Goal: Find specific page/section: Find specific page/section

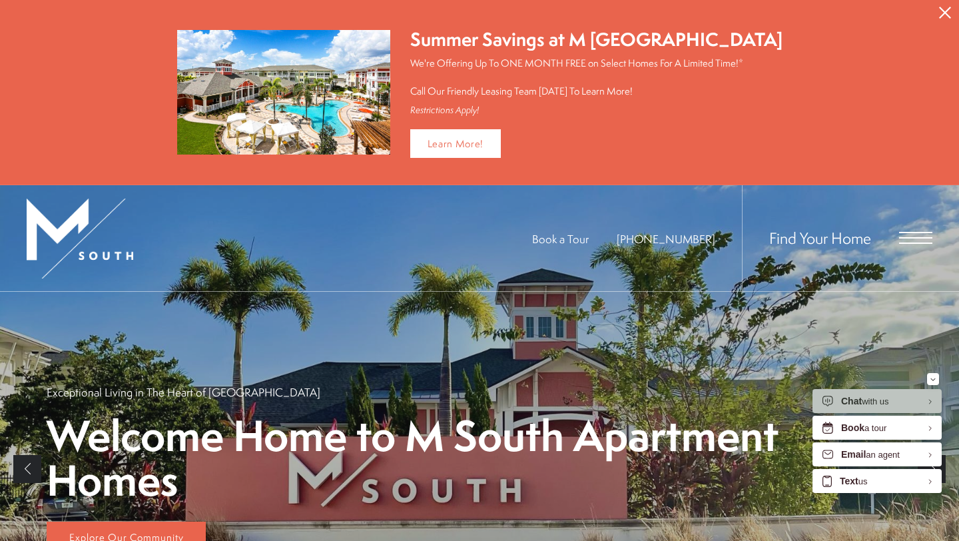
click at [897, 253] on div "Find Your Home" at bounding box center [837, 238] width 190 height 106
click at [910, 242] on span "Open Menu" at bounding box center [915, 242] width 33 height 1
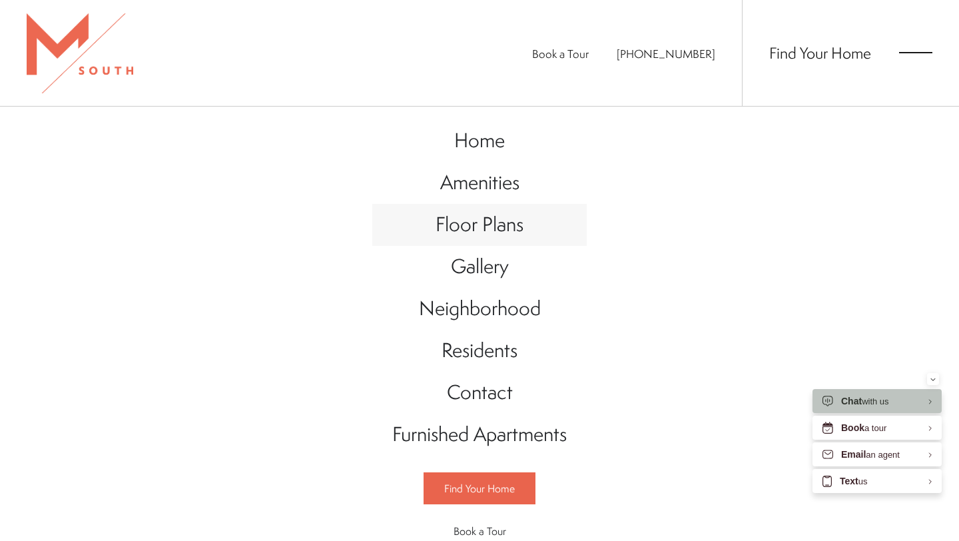
click at [507, 224] on span "Floor Plans" at bounding box center [480, 223] width 88 height 27
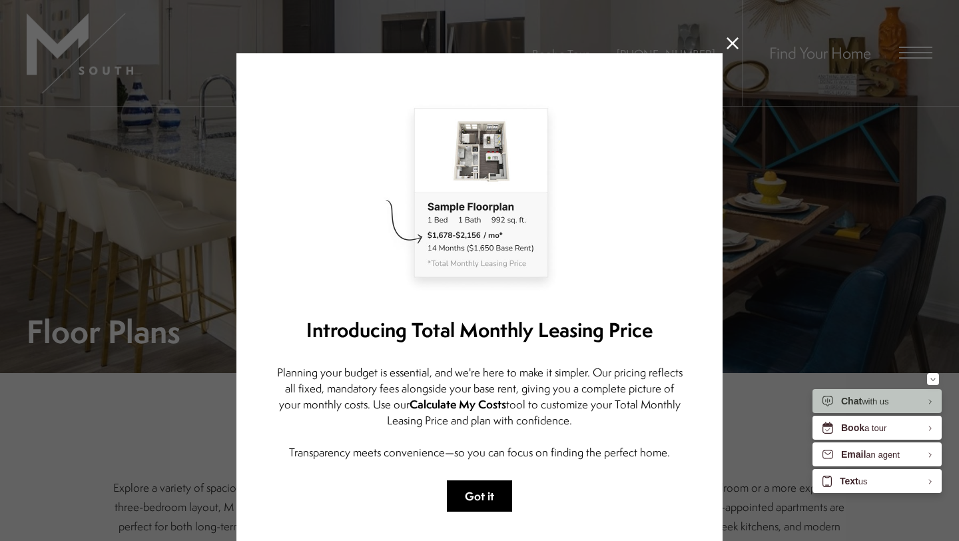
click at [454, 489] on button "Got it" at bounding box center [479, 495] width 65 height 31
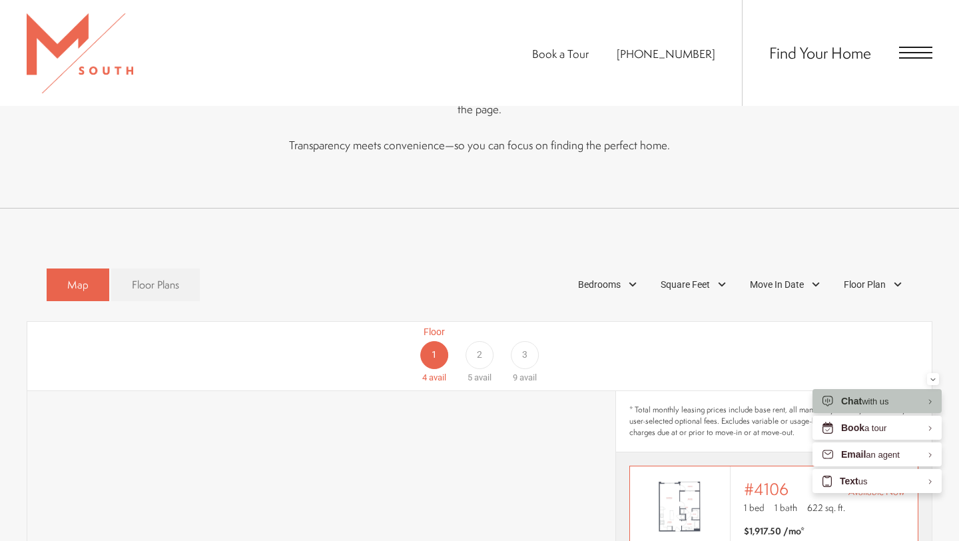
scroll to position [621, 0]
click at [615, 272] on div "Bedrooms" at bounding box center [609, 283] width 76 height 23
click at [581, 338] on span "2 Bedroom" at bounding box center [584, 345] width 67 height 15
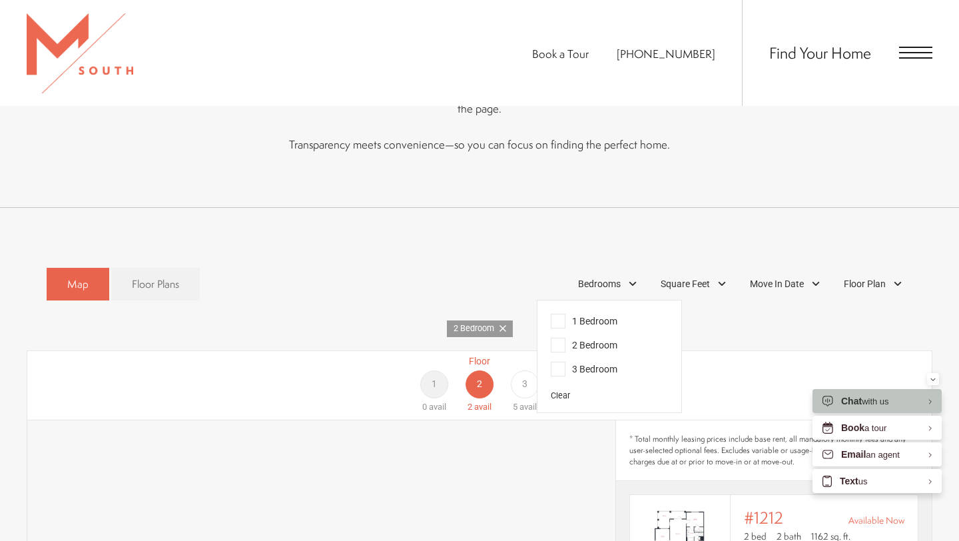
click at [707, 351] on div "Floor 1 0 avail Floor 2 2 avail Floor 3 5 avail" at bounding box center [479, 385] width 904 height 69
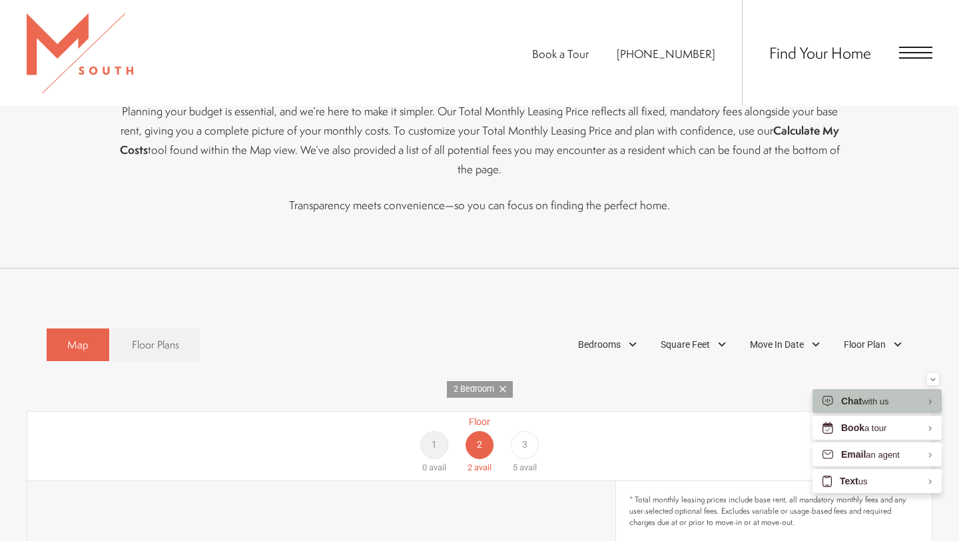
scroll to position [236, 0]
